Goal: Information Seeking & Learning: Learn about a topic

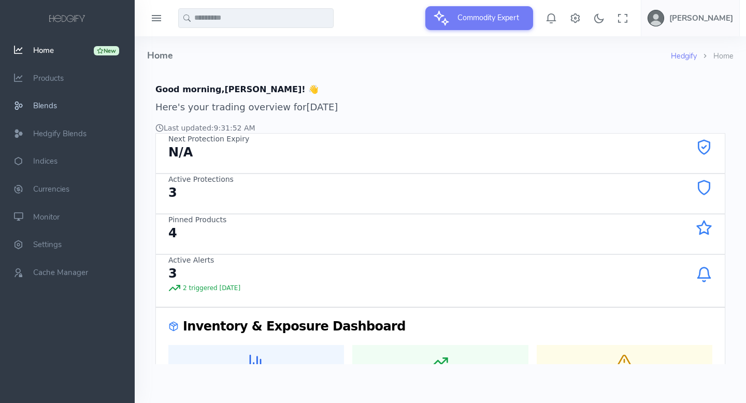
click at [49, 107] on span "Blends" at bounding box center [45, 105] width 24 height 10
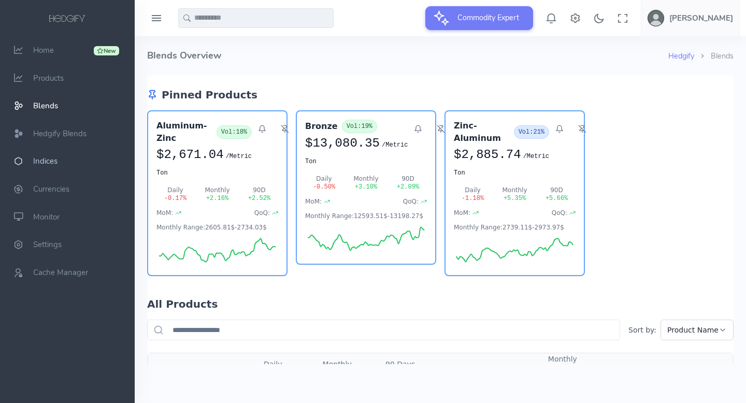
click at [41, 160] on span "Indices" at bounding box center [45, 161] width 24 height 10
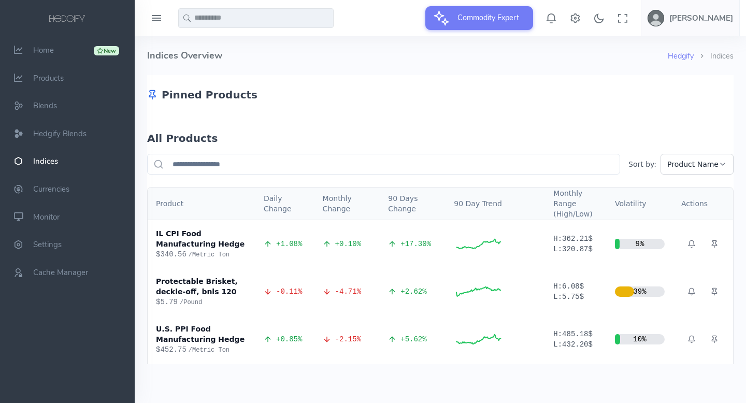
scroll to position [74, 0]
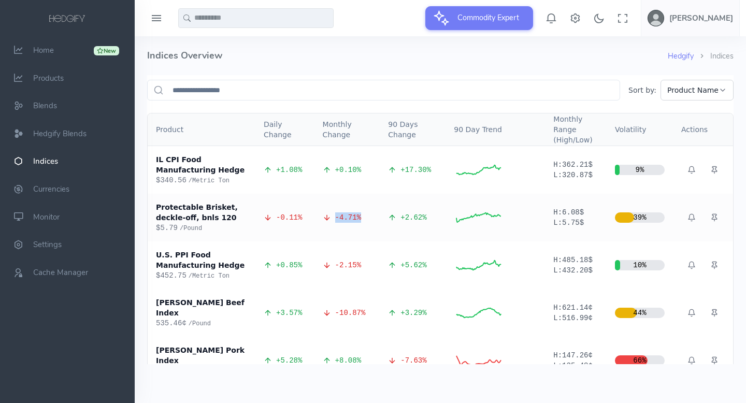
drag, startPoint x: 275, startPoint y: 145, endPoint x: 375, endPoint y: 210, distance: 118.9
click at [375, 210] on td "-4.71 %" at bounding box center [347, 218] width 66 height 48
click at [44, 53] on span "Home" at bounding box center [43, 50] width 21 height 10
